Goal: Information Seeking & Learning: Learn about a topic

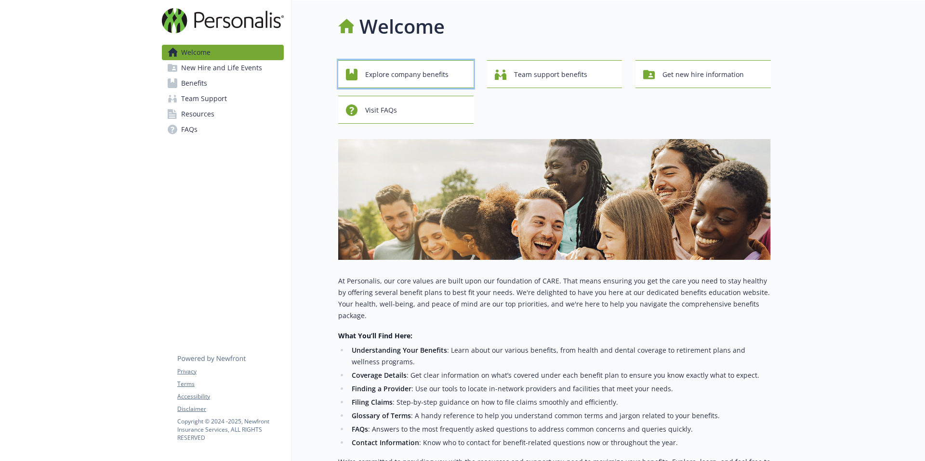
click at [460, 84] on div "Explore company benefits" at bounding box center [407, 74] width 123 height 18
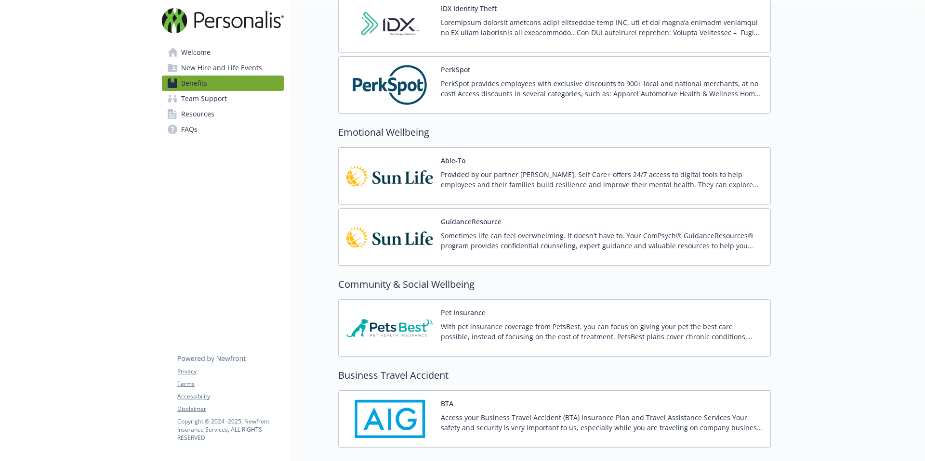
scroll to position [1433, 0]
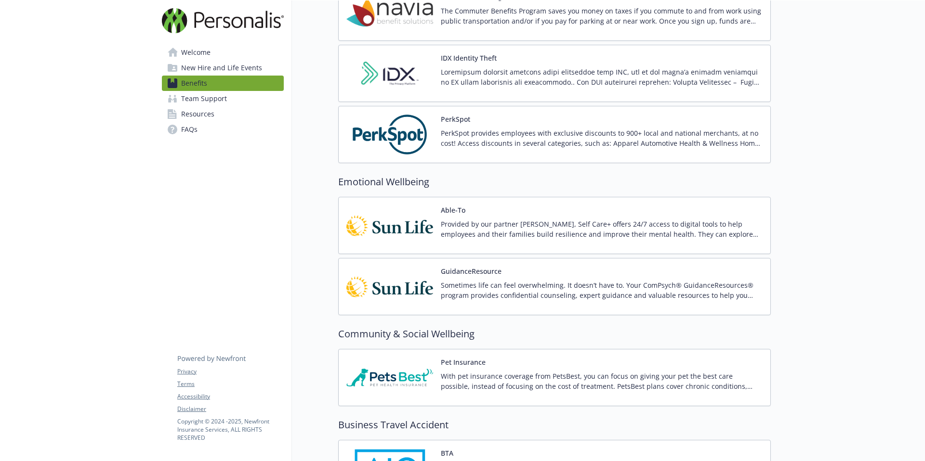
click at [213, 106] on span "Team Support" at bounding box center [204, 98] width 46 height 15
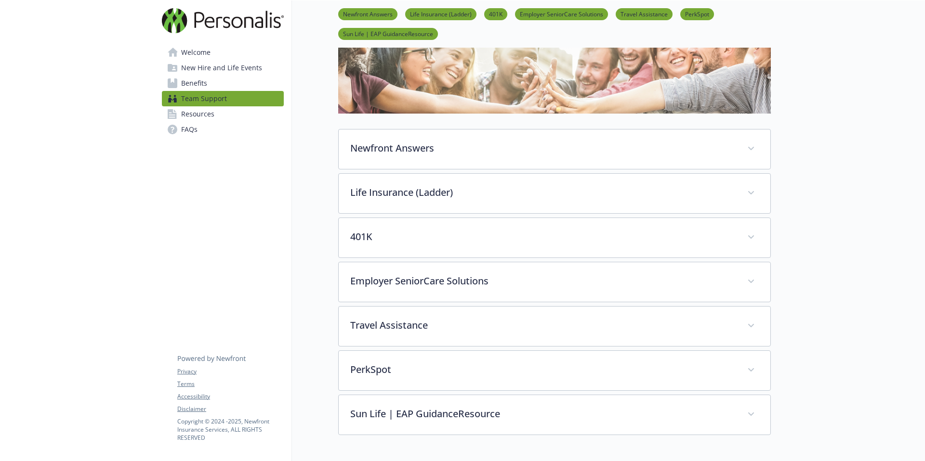
scroll to position [75, 0]
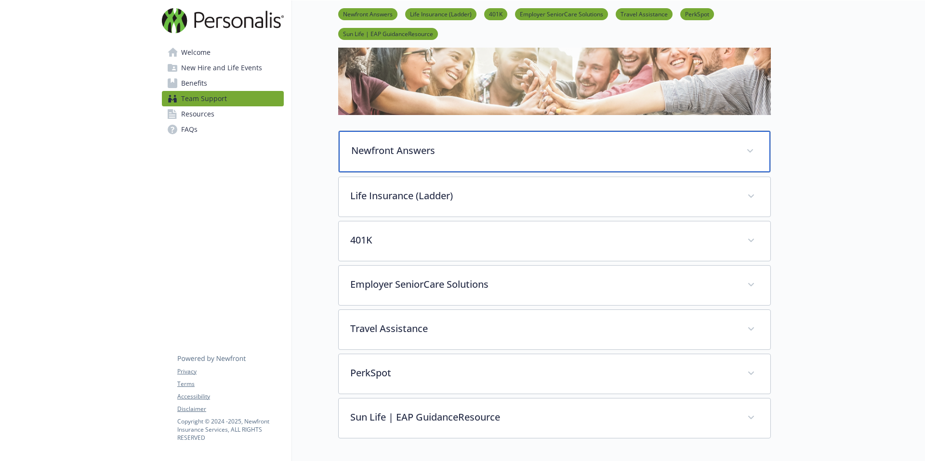
click at [675, 172] on div "Newfront Answers" at bounding box center [555, 151] width 432 height 41
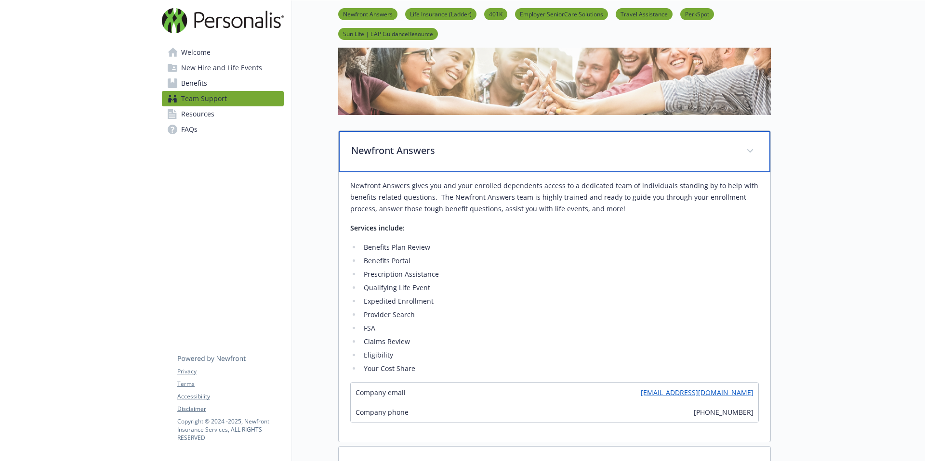
click at [672, 172] on div "Newfront Answers" at bounding box center [555, 151] width 432 height 41
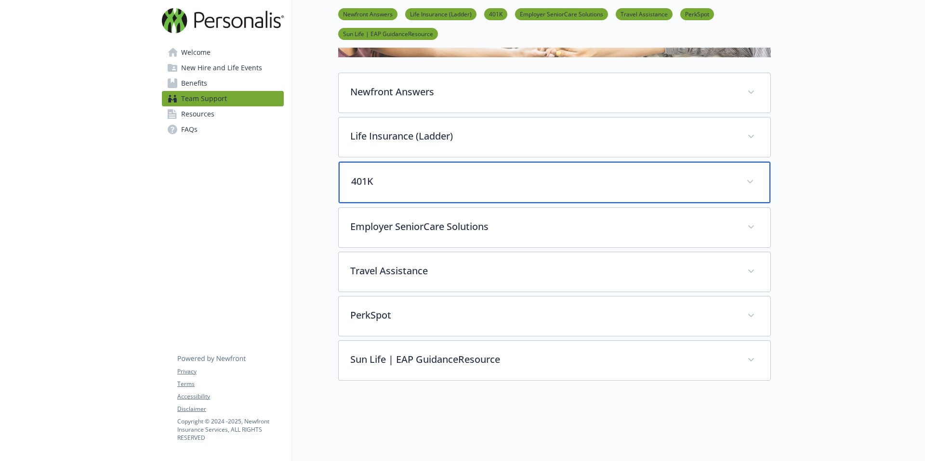
click at [593, 189] on p "401K" at bounding box center [542, 181] width 383 height 14
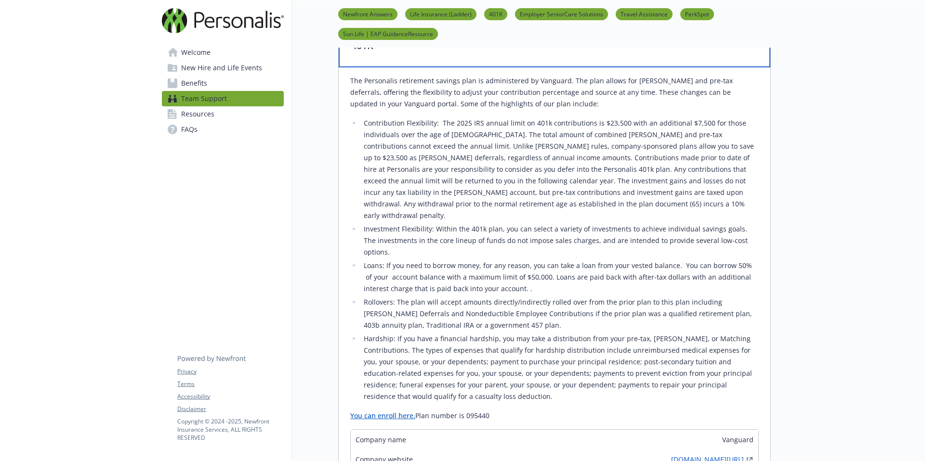
scroll to position [248, 0]
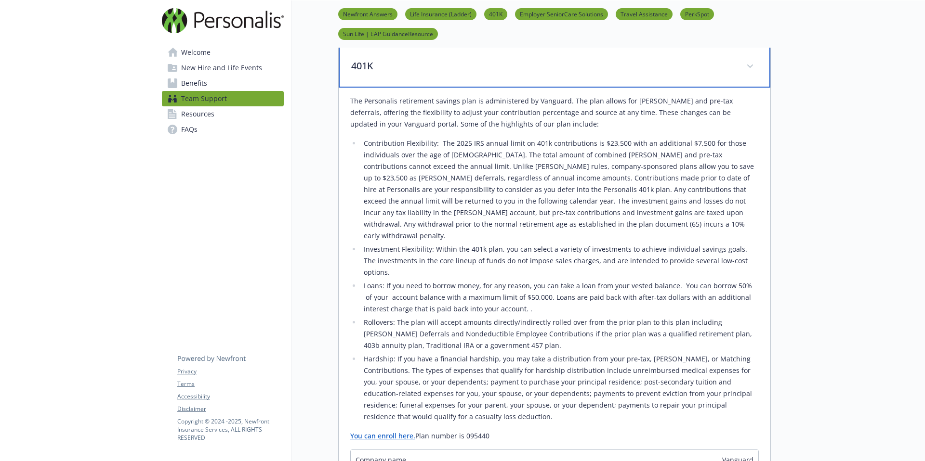
click at [642, 88] on div "401K" at bounding box center [555, 66] width 432 height 41
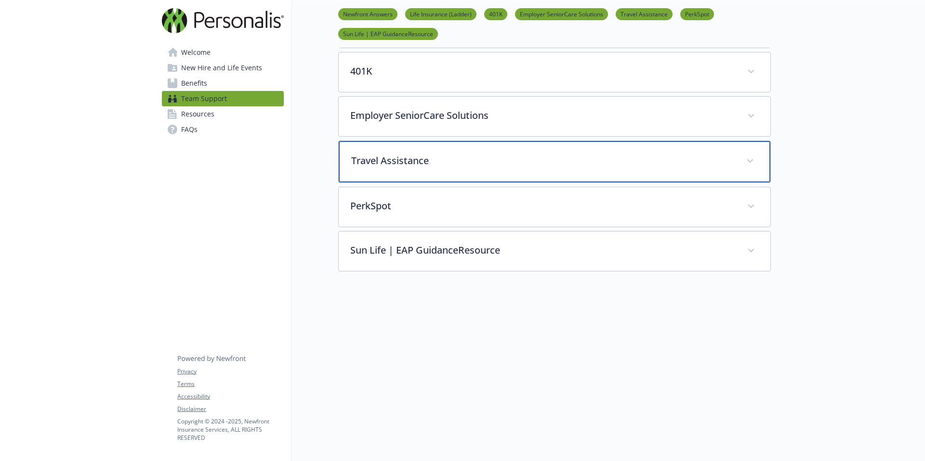
click at [497, 183] on div "Travel Assistance" at bounding box center [555, 161] width 432 height 41
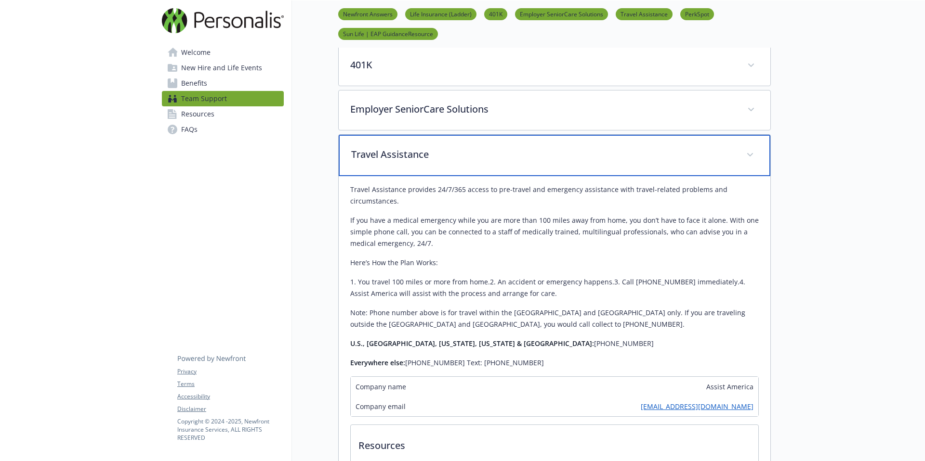
click at [497, 176] on div "Travel Assistance" at bounding box center [555, 155] width 432 height 41
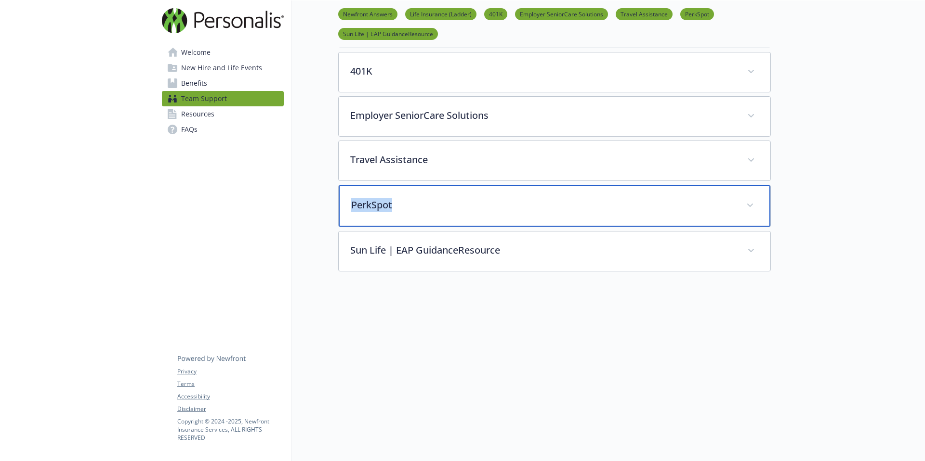
click at [497, 227] on div "PerkSpot" at bounding box center [555, 205] width 432 height 41
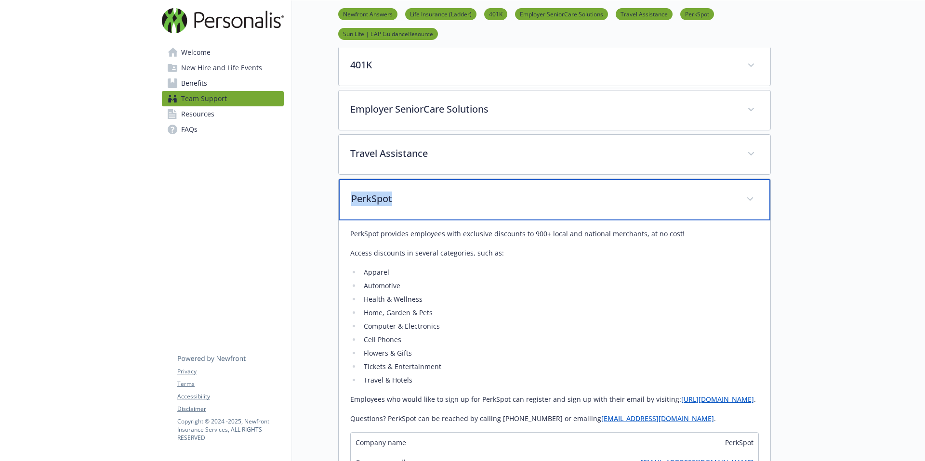
scroll to position [306, 0]
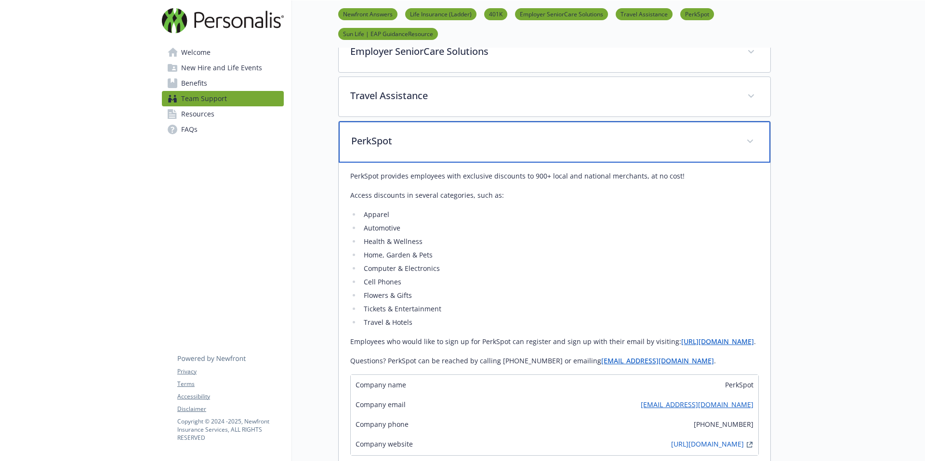
click at [551, 148] on p "PerkSpot" at bounding box center [542, 141] width 383 height 14
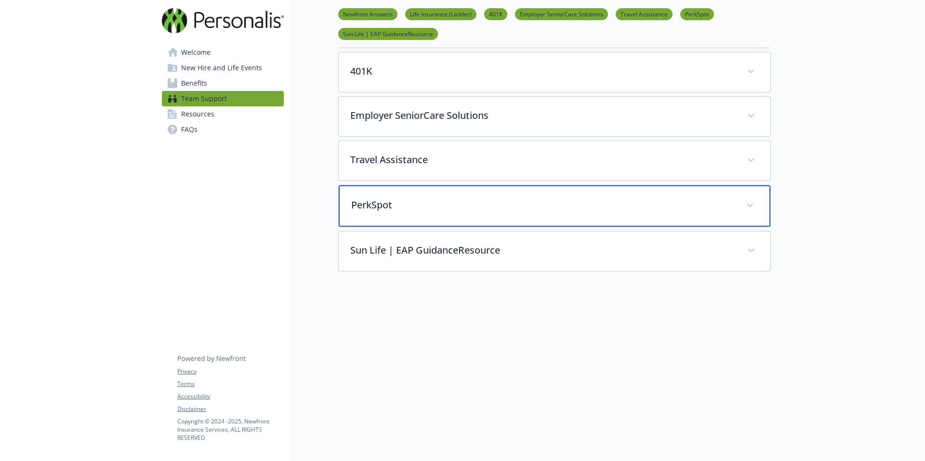
scroll to position [337, 0]
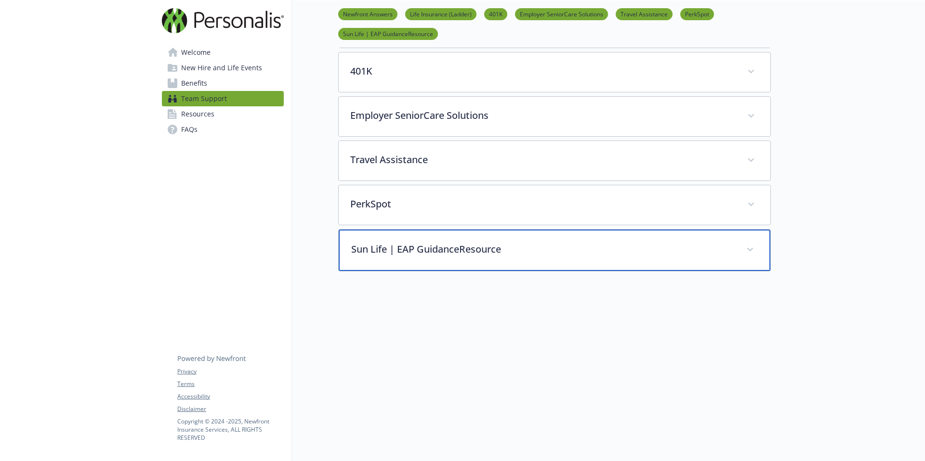
click at [539, 242] on p "Sun Life | EAP GuidanceResource" at bounding box center [542, 249] width 383 height 14
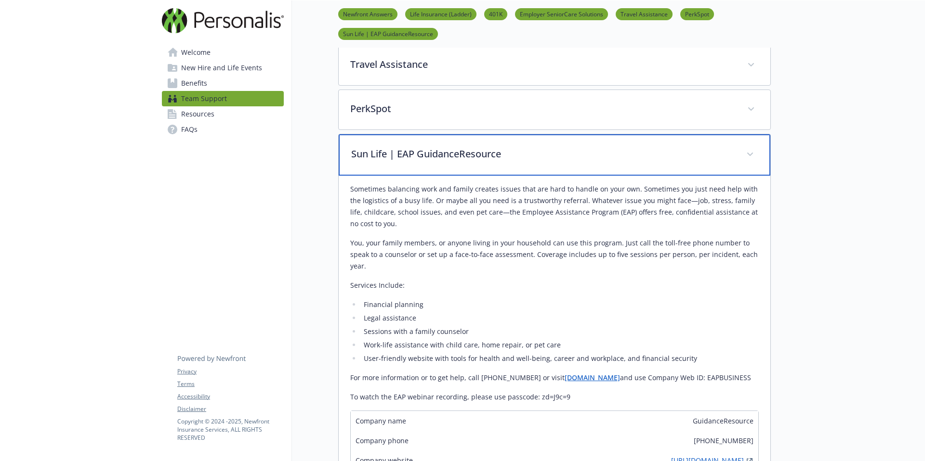
click at [549, 161] on p "Sun Life | EAP GuidanceResource" at bounding box center [542, 154] width 383 height 14
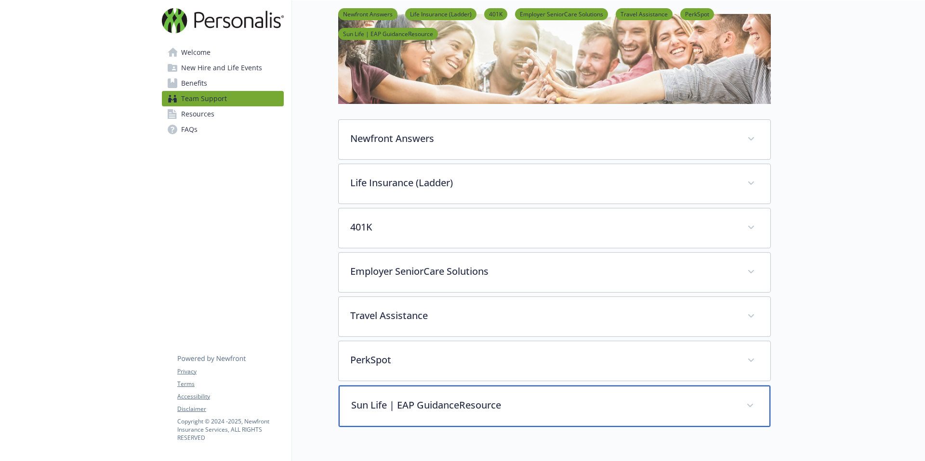
scroll to position [19, 0]
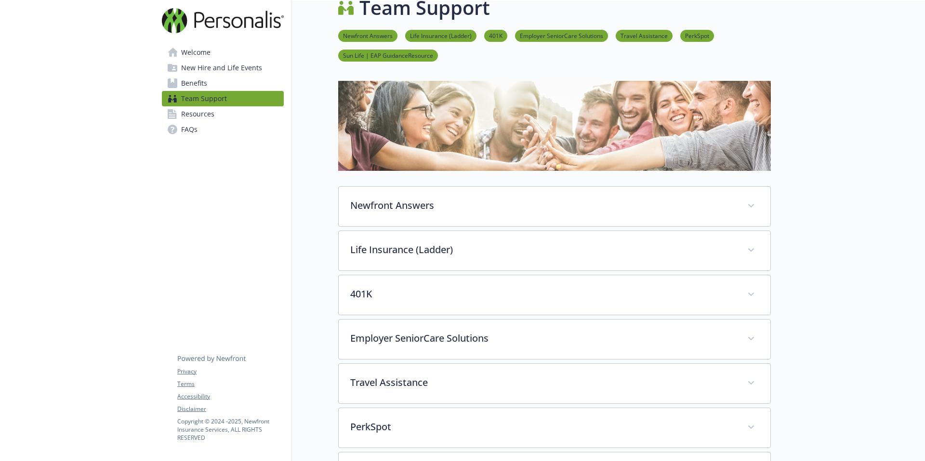
click at [224, 91] on link "Benefits" at bounding box center [223, 83] width 122 height 15
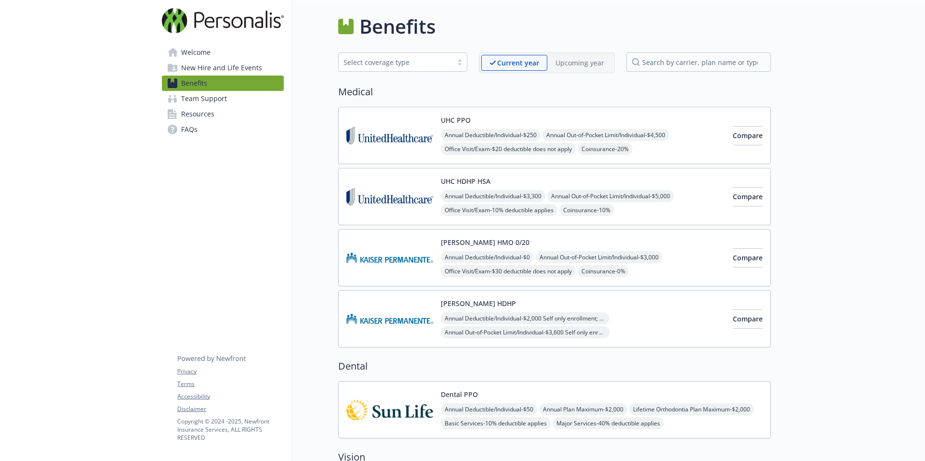
click at [268, 76] on link "New Hire and Life Events" at bounding box center [223, 67] width 122 height 15
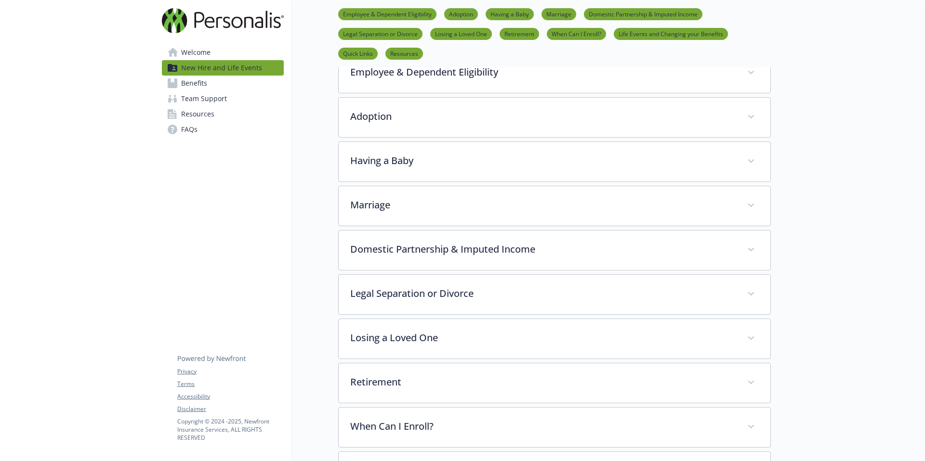
scroll to position [173, 0]
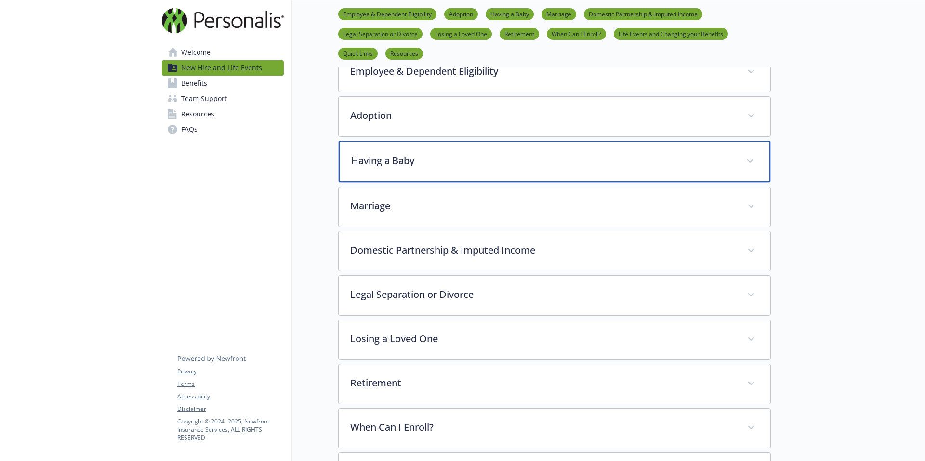
click at [523, 183] on div "Having a Baby" at bounding box center [555, 161] width 432 height 41
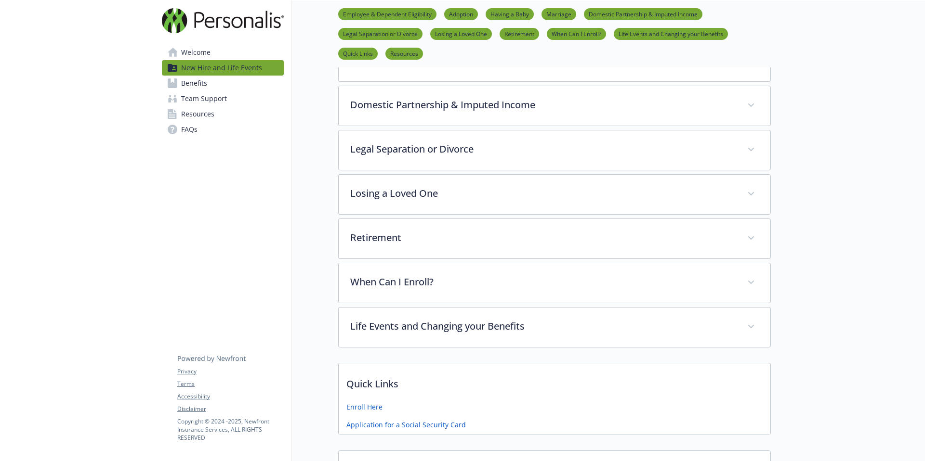
scroll to position [823, 0]
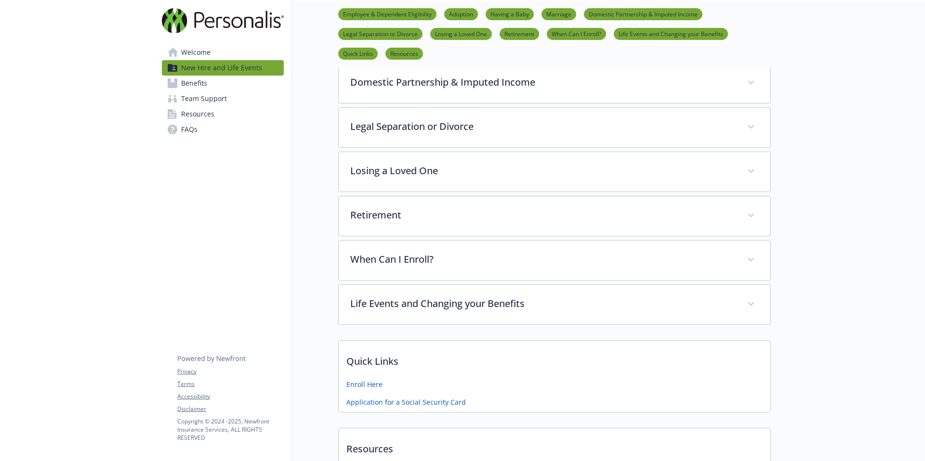
click at [587, 44] on p "Marriage" at bounding box center [542, 37] width 383 height 14
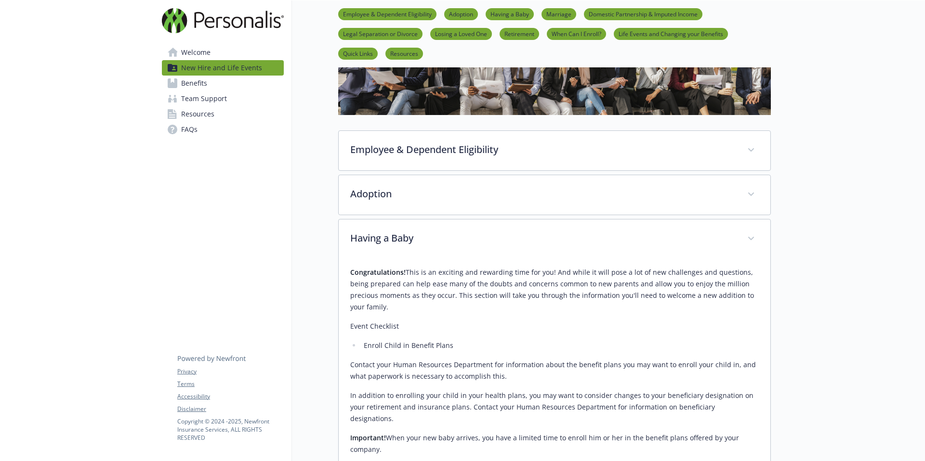
scroll to position [39, 0]
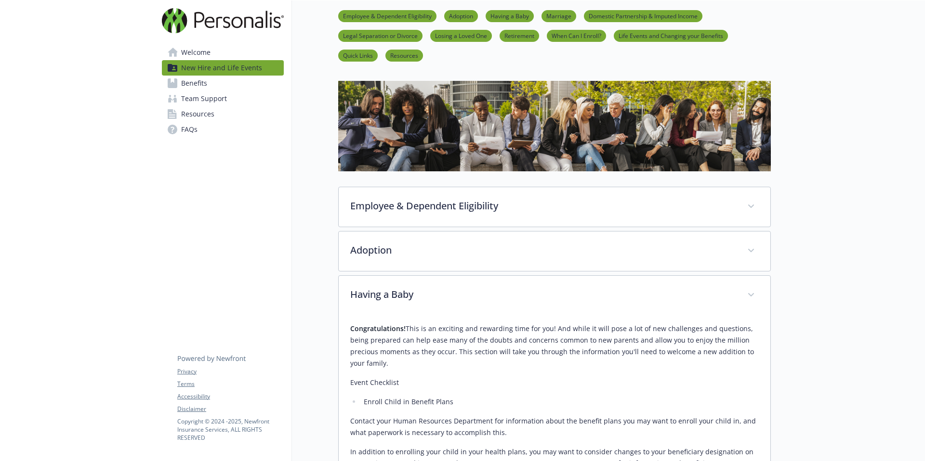
click at [436, 19] on link "Employee & Dependent Eligibility" at bounding box center [387, 15] width 98 height 9
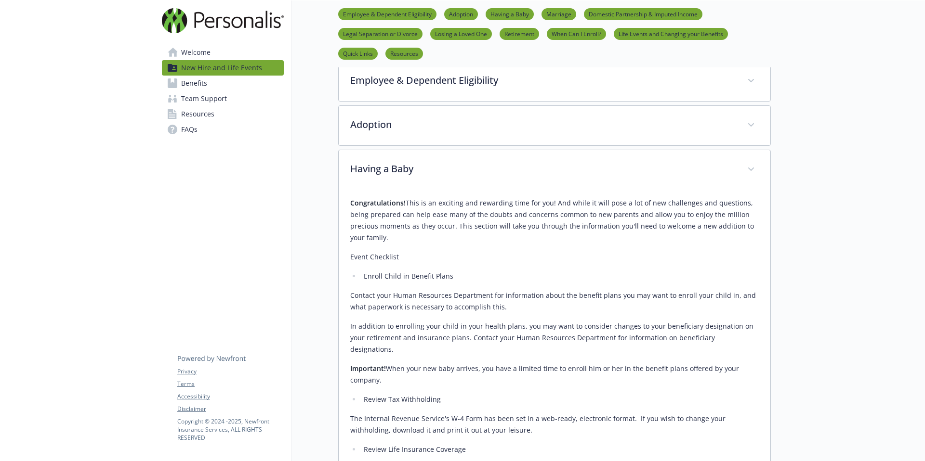
click at [512, 18] on link "Having a Baby" at bounding box center [509, 13] width 48 height 9
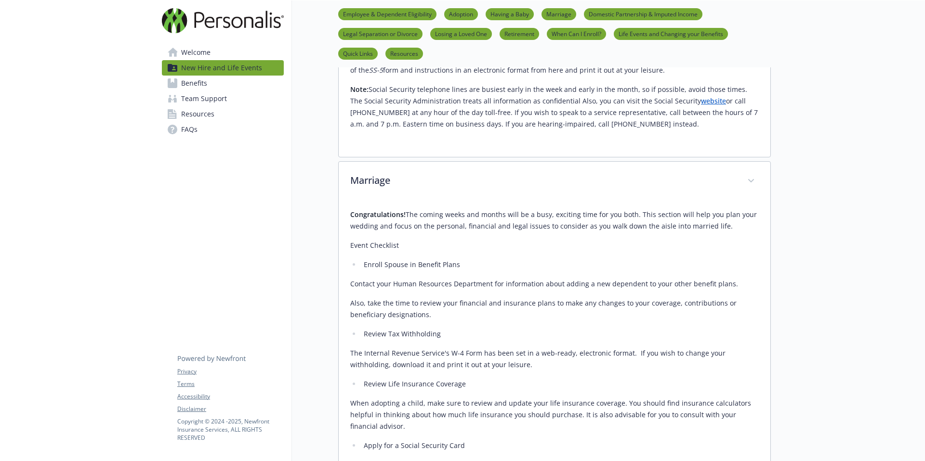
scroll to position [0, 7]
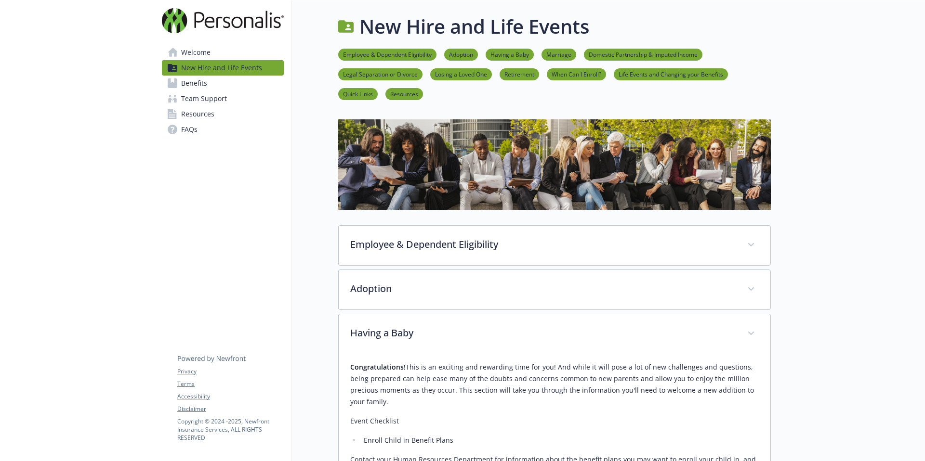
click at [208, 59] on link "Welcome" at bounding box center [223, 52] width 122 height 15
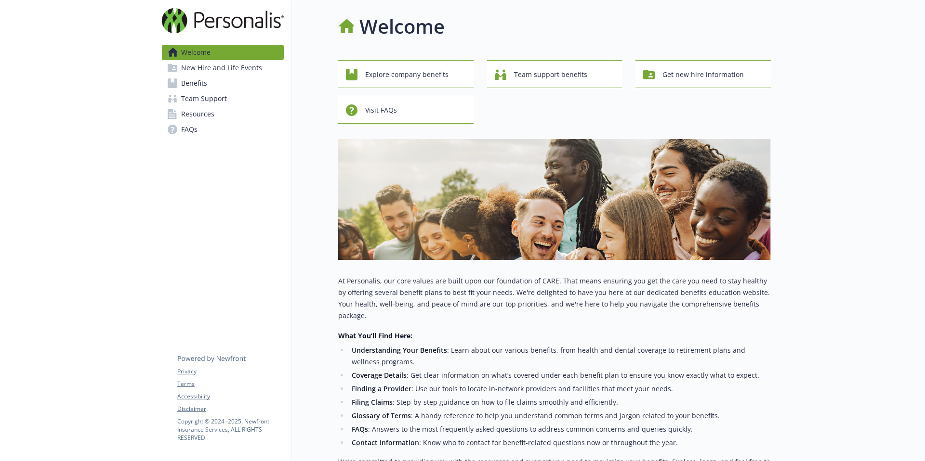
click at [689, 96] on div "Explore company benefits Team support benefits Get new hire information Visit F…" at bounding box center [554, 92] width 432 height 64
click at [690, 84] on span "Get new hire information" at bounding box center [702, 74] width 81 height 18
